Goal: Consume media (video, audio)

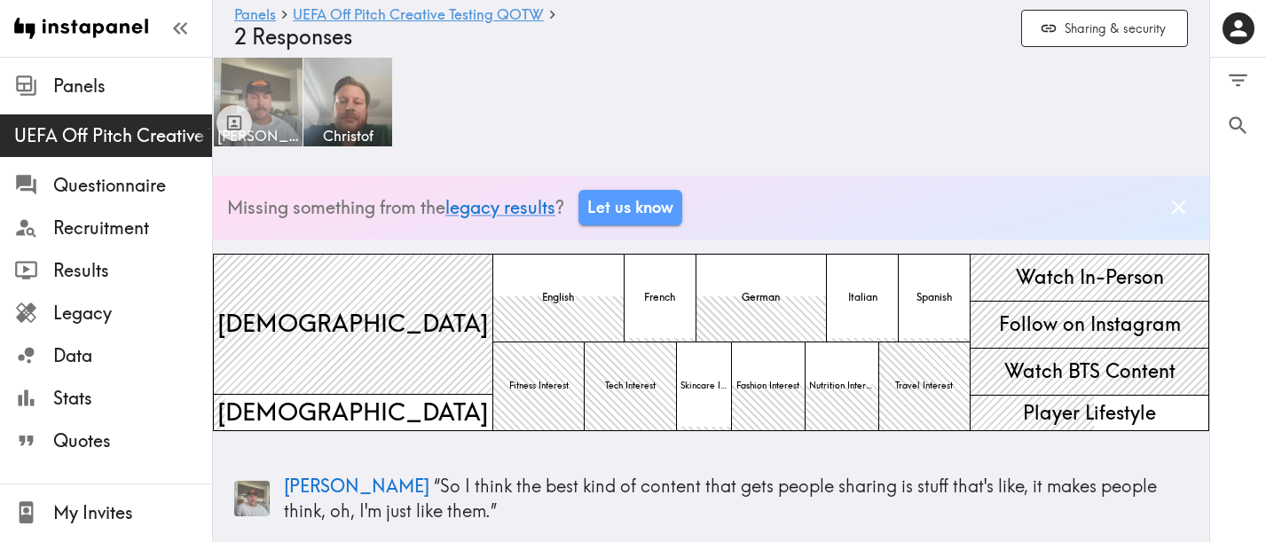
click at [274, 96] on img at bounding box center [258, 102] width 93 height 93
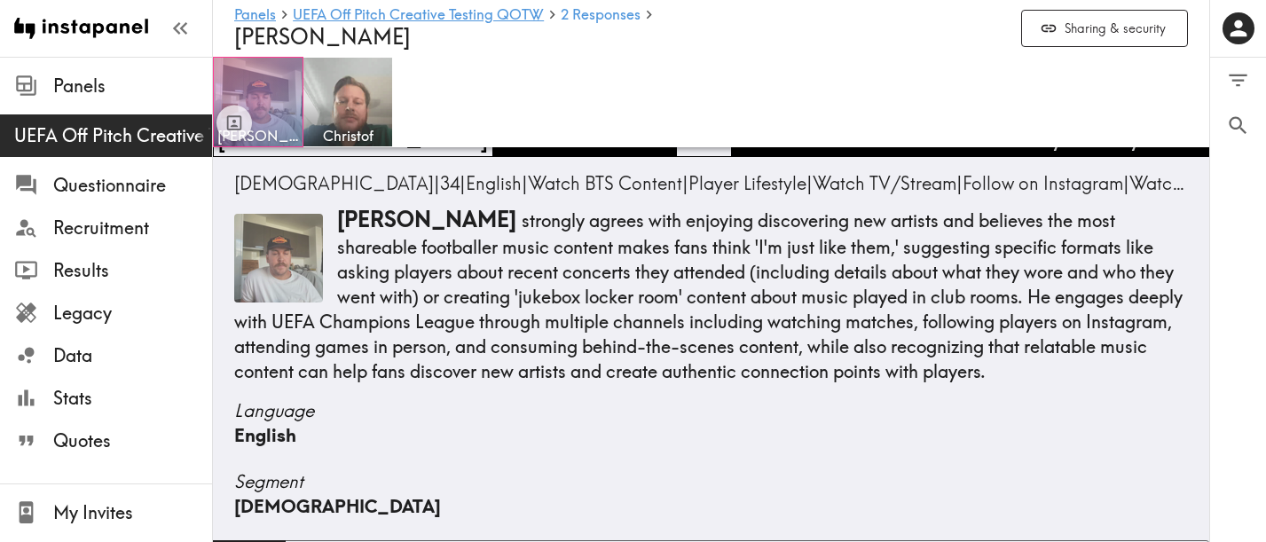
scroll to position [194, 0]
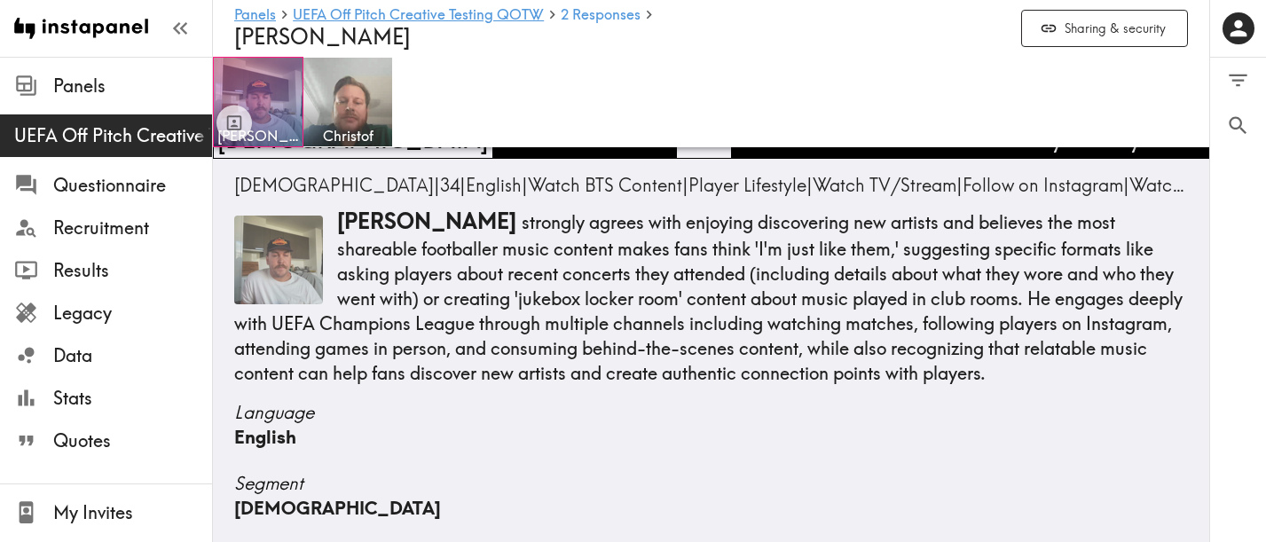
click at [272, 256] on img at bounding box center [278, 260] width 89 height 89
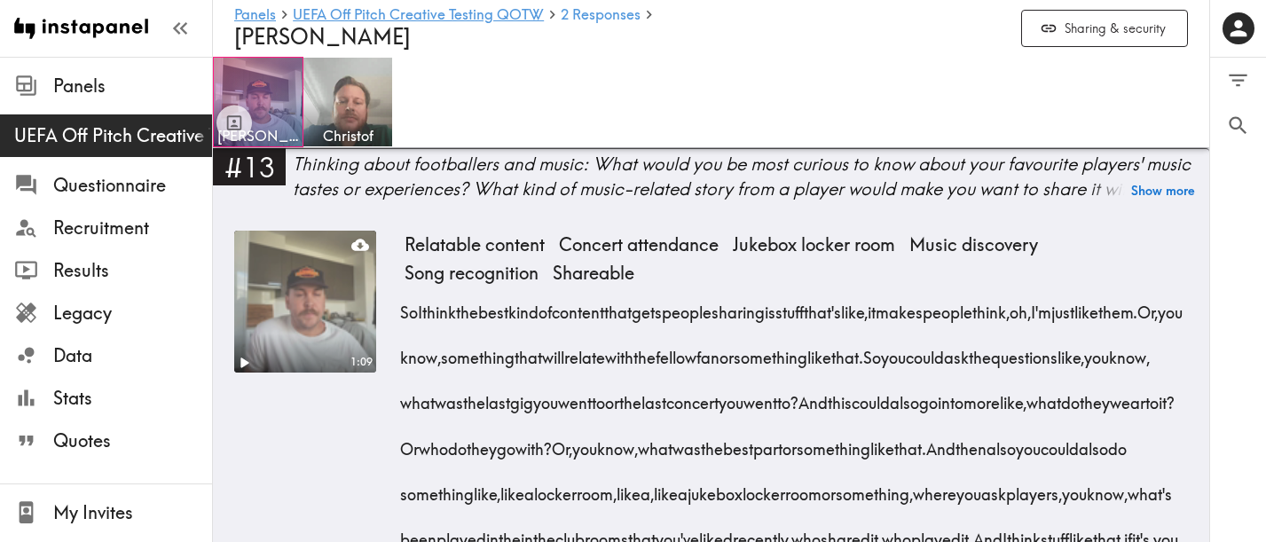
scroll to position [2502, 0]
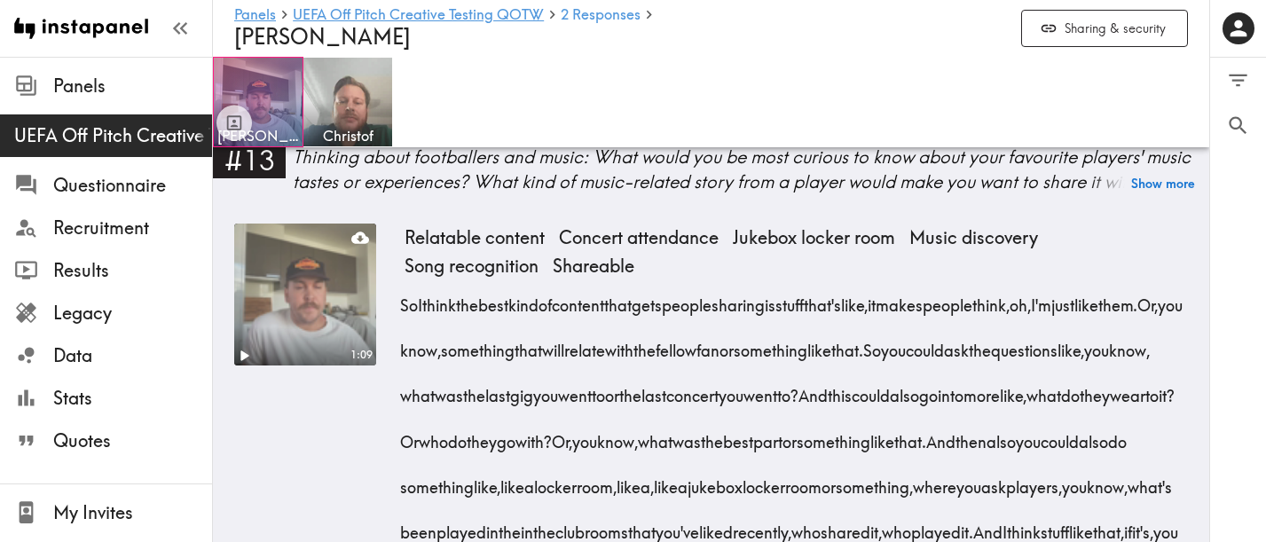
click at [331, 285] on video at bounding box center [305, 294] width 149 height 149
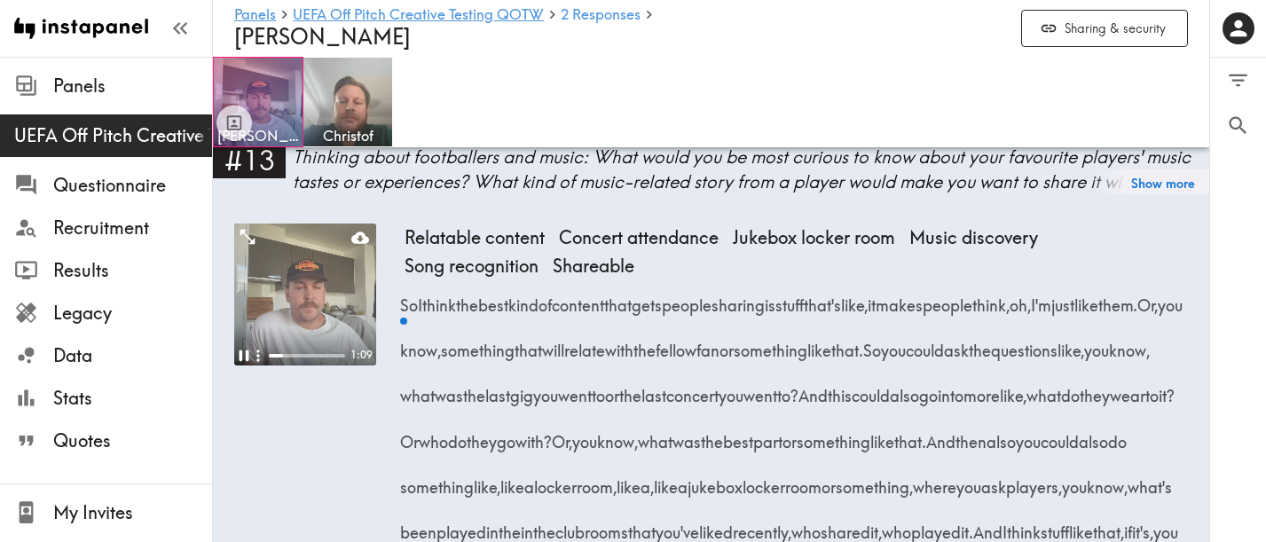
scroll to position [2489, 0]
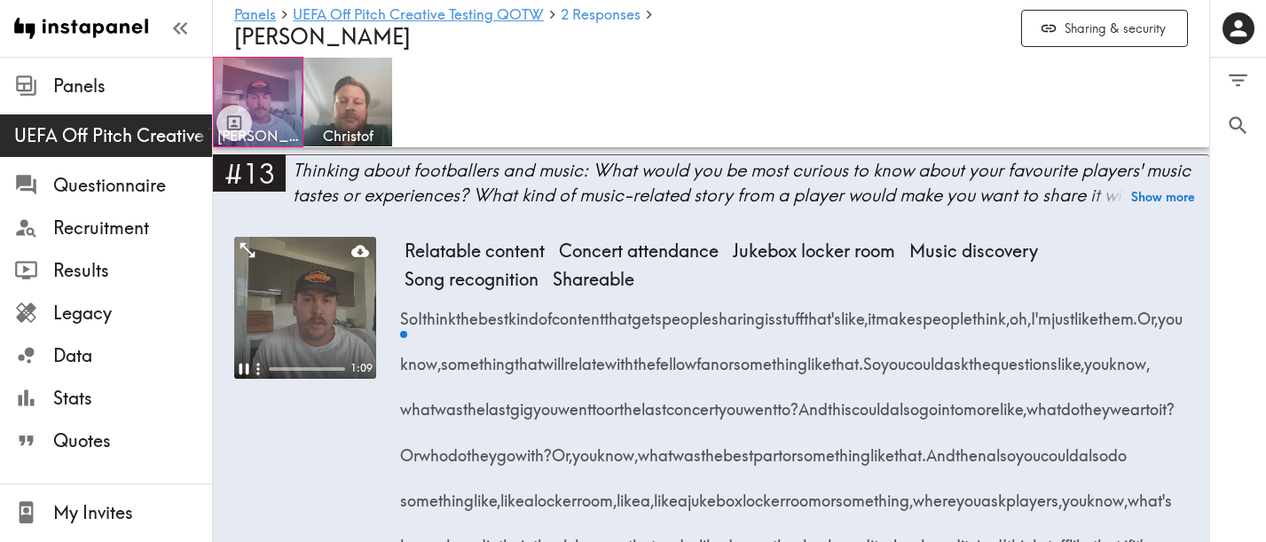
click at [307, 294] on video at bounding box center [305, 308] width 142 height 142
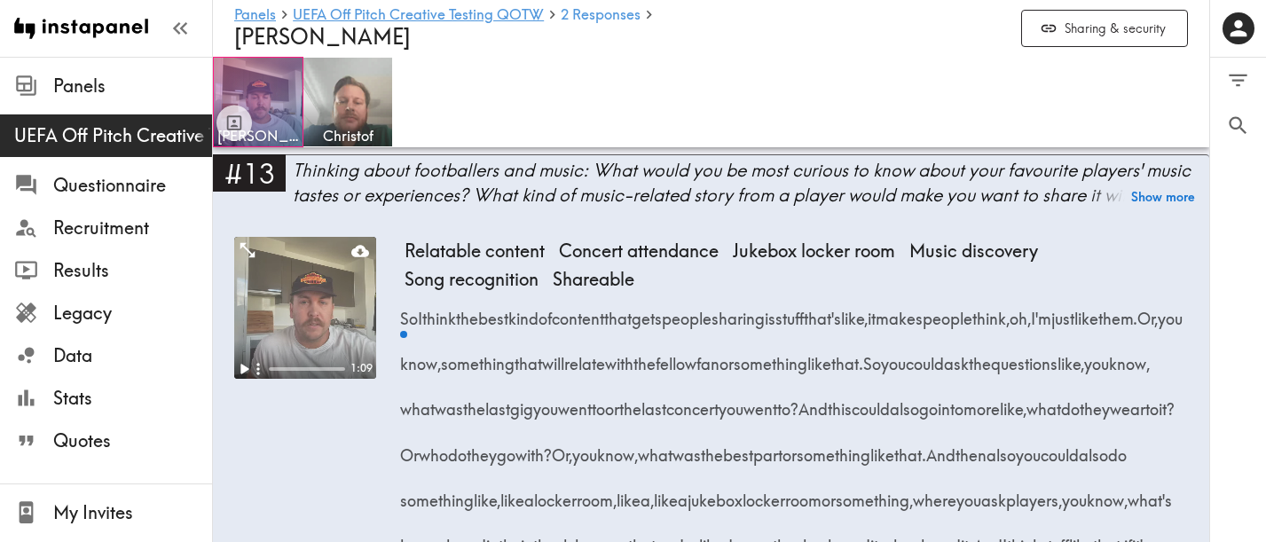
click at [307, 294] on video at bounding box center [305, 308] width 142 height 142
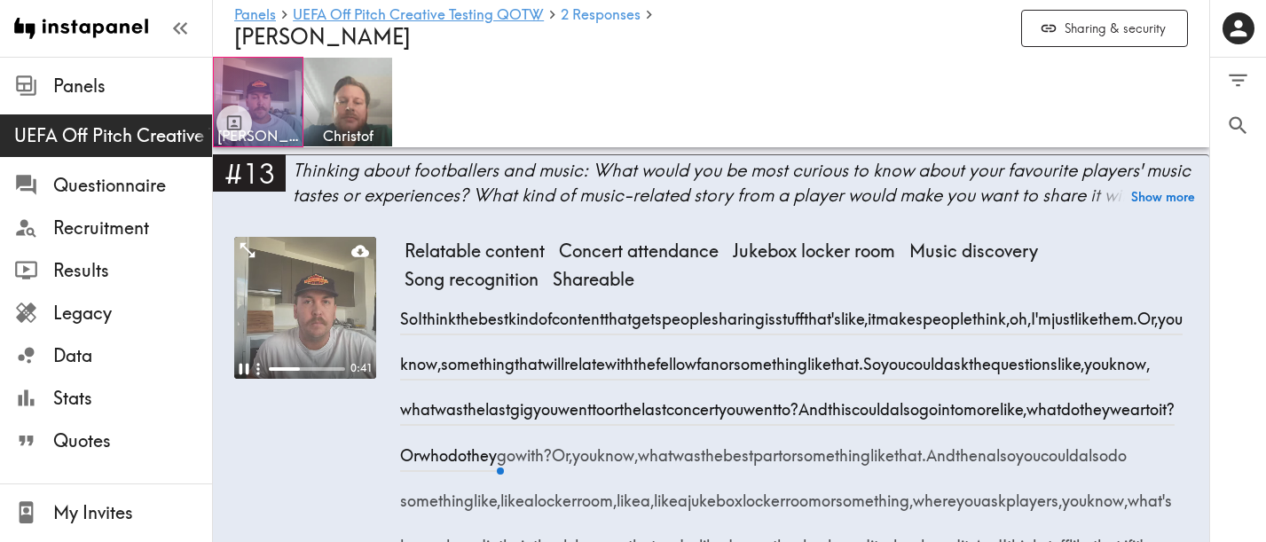
click at [292, 456] on div "0:41" at bounding box center [305, 455] width 142 height 437
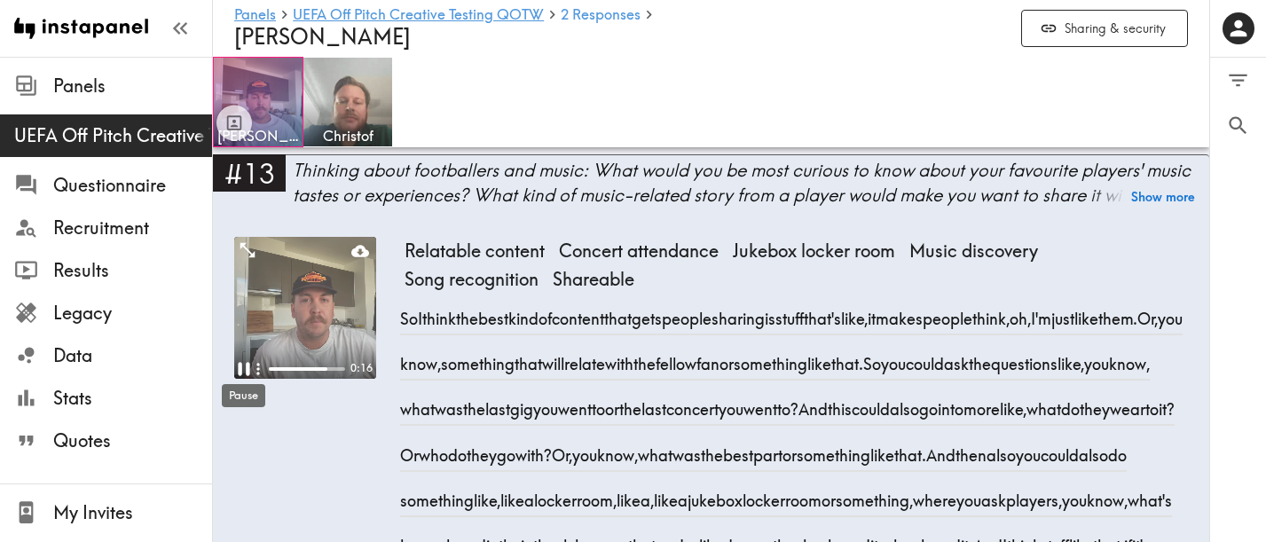
click at [246, 365] on icon "Pause" at bounding box center [244, 368] width 12 height 13
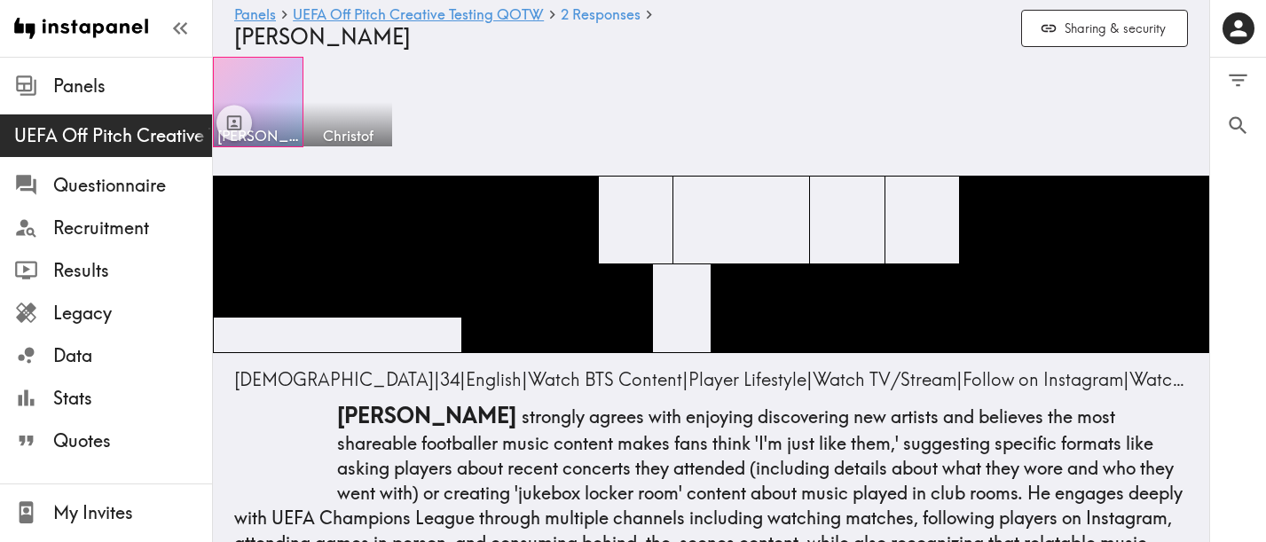
scroll to position [2489, 0]
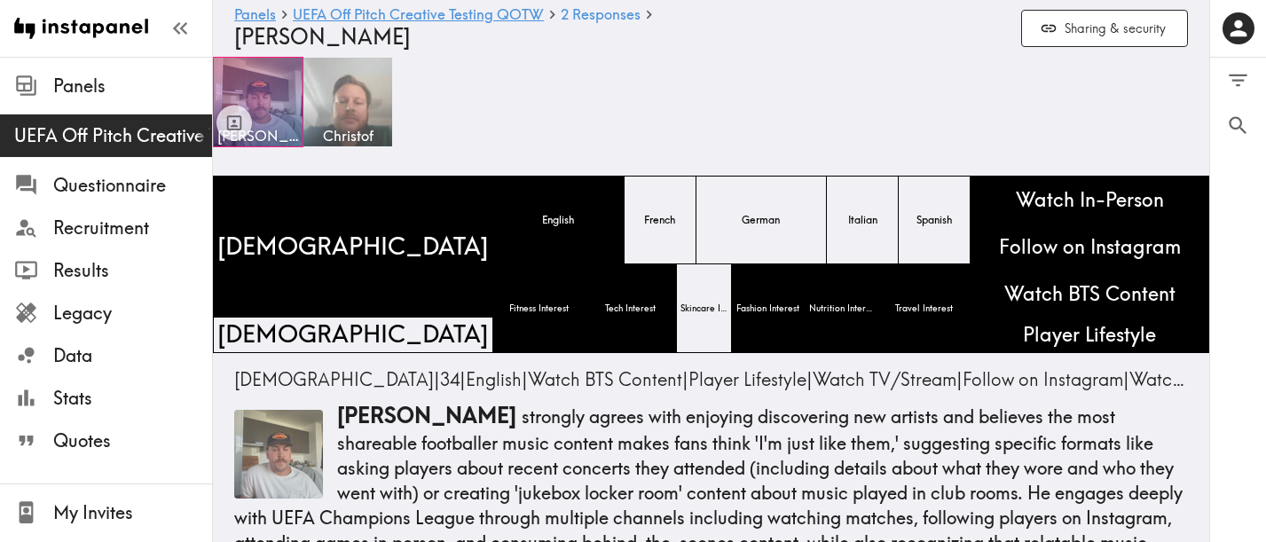
click at [350, 95] on img at bounding box center [348, 102] width 93 height 93
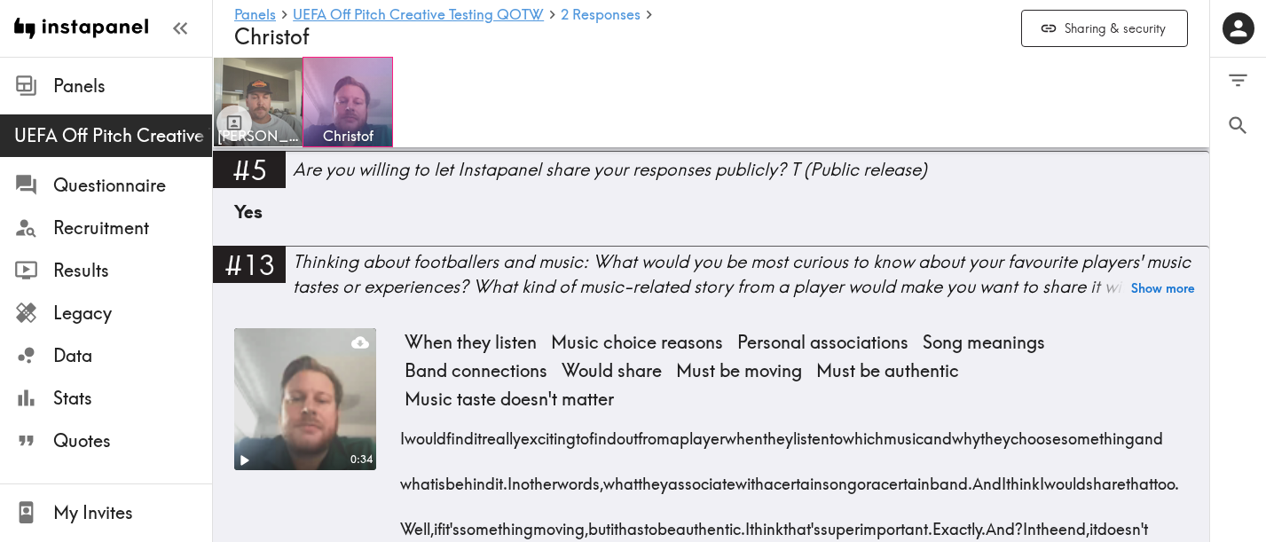
click at [303, 388] on video at bounding box center [305, 399] width 149 height 149
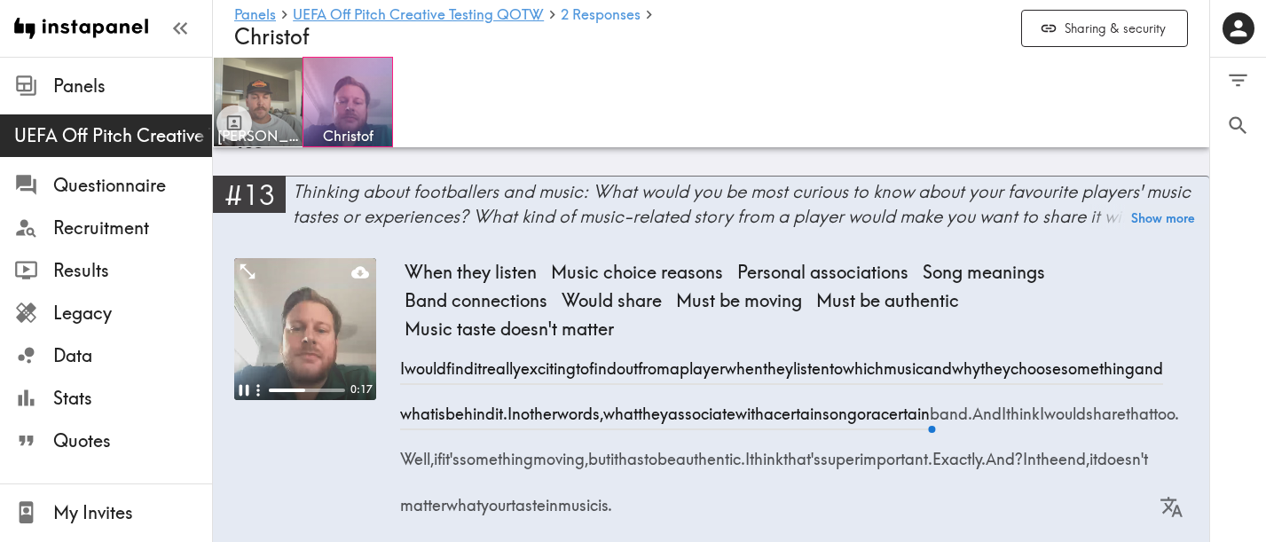
scroll to position [2471, 0]
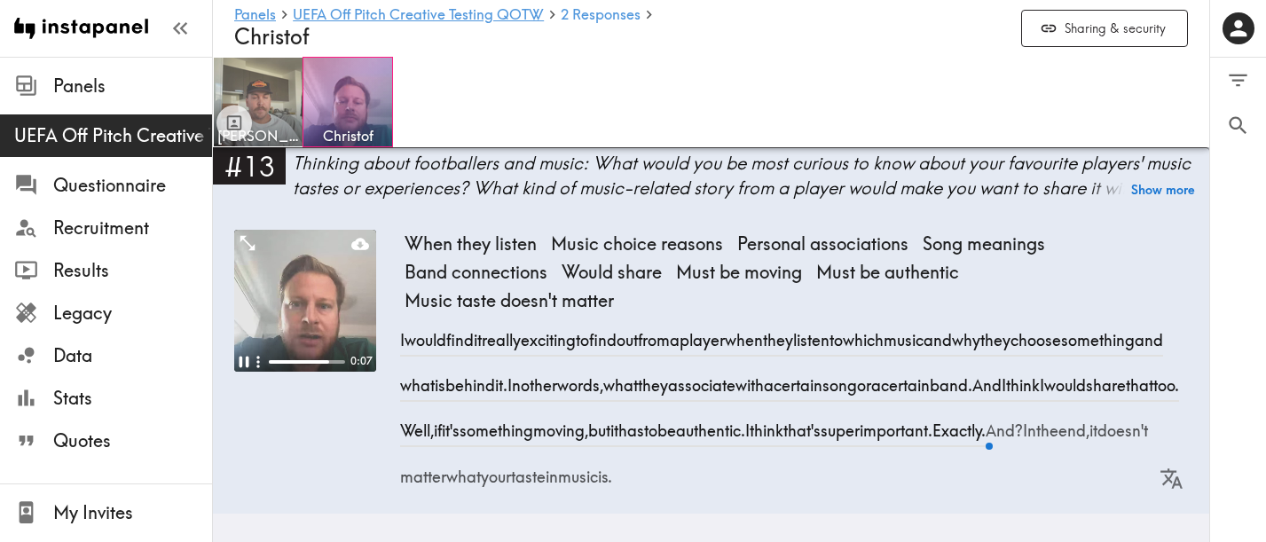
click at [306, 289] on video at bounding box center [305, 301] width 142 height 142
